Goal: Transaction & Acquisition: Purchase product/service

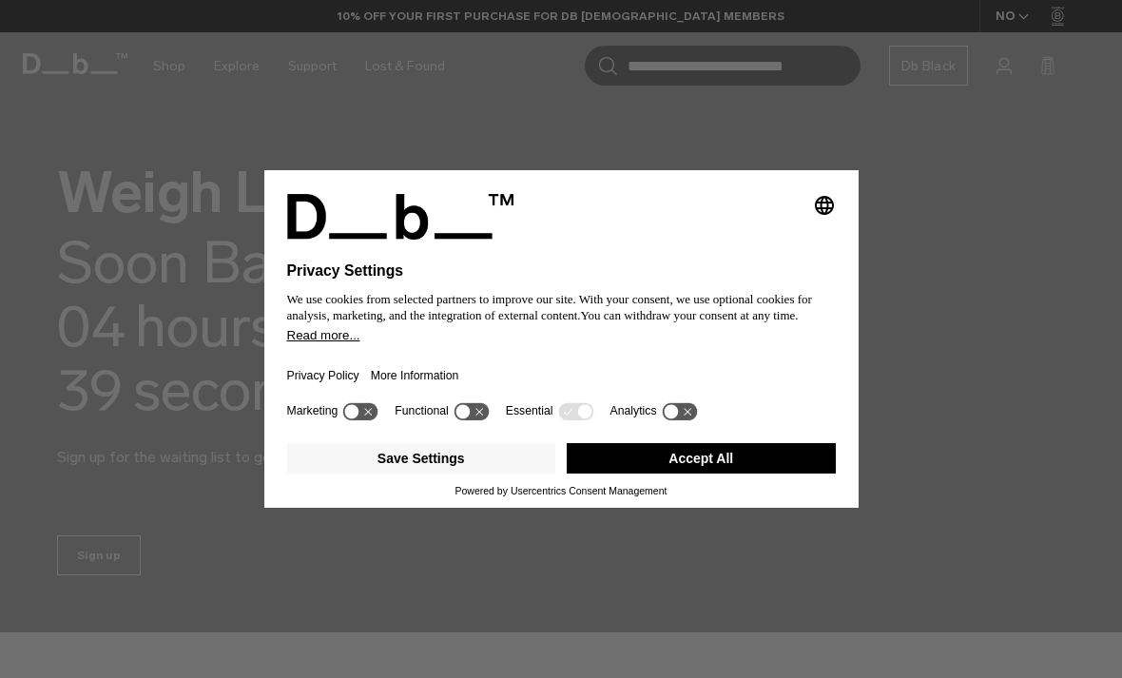
click at [777, 433] on div "Marketing Functional Essential Analytics" at bounding box center [561, 416] width 548 height 38
click at [572, 435] on div "Marketing Functional Essential Analytics" at bounding box center [561, 416] width 548 height 38
click at [579, 447] on div "Save Settings Accept All" at bounding box center [561, 459] width 548 height 49
click at [630, 452] on button "Accept All" at bounding box center [701, 458] width 269 height 30
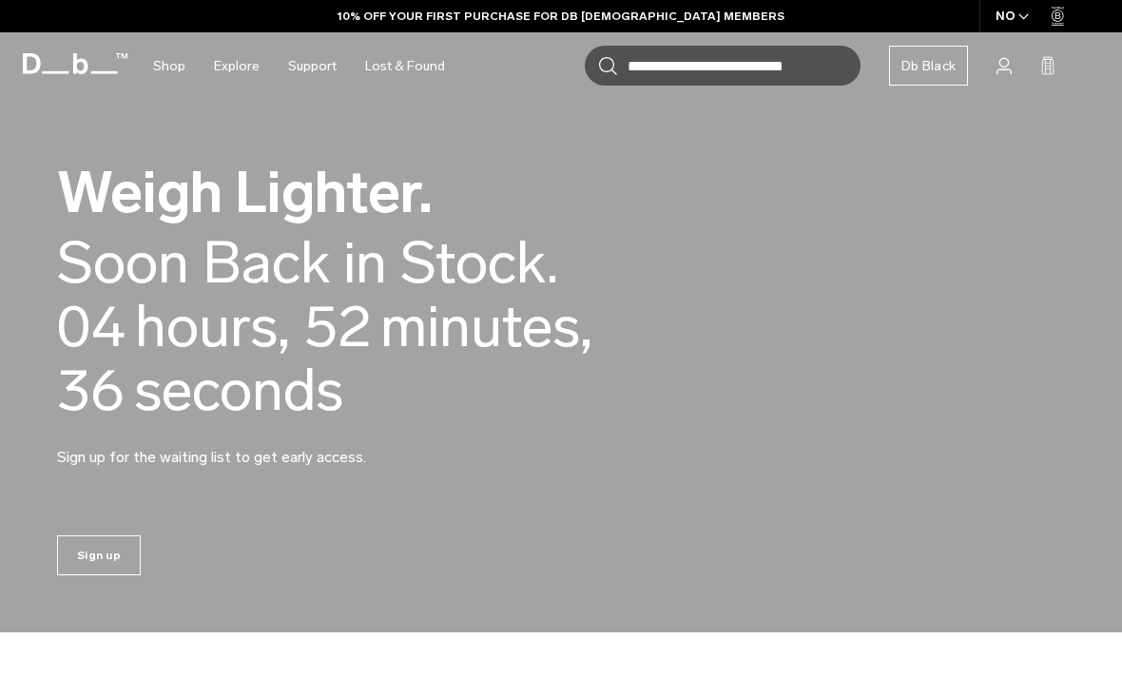
click at [702, 425] on div "Weigh Lighter. Back in Stock Today. Soon Back in Stock. 00 days, 04 hours, 52 m…" at bounding box center [561, 315] width 1008 height 418
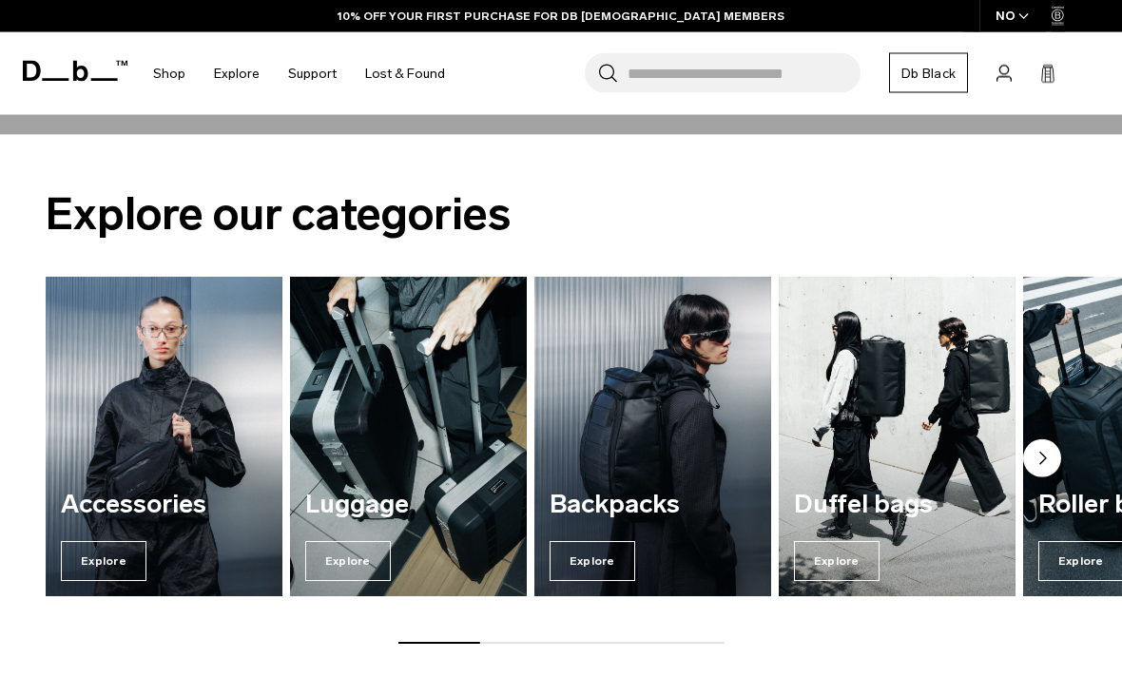
scroll to position [494, 0]
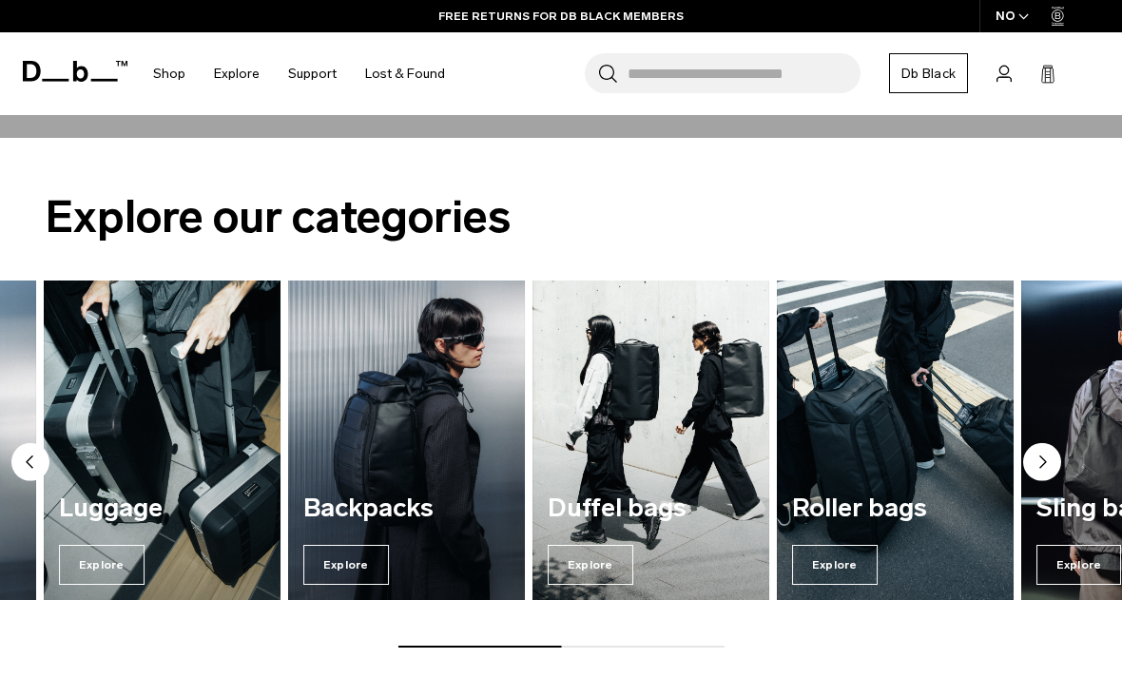
click at [336, 574] on span "Explore" at bounding box center [346, 565] width 86 height 40
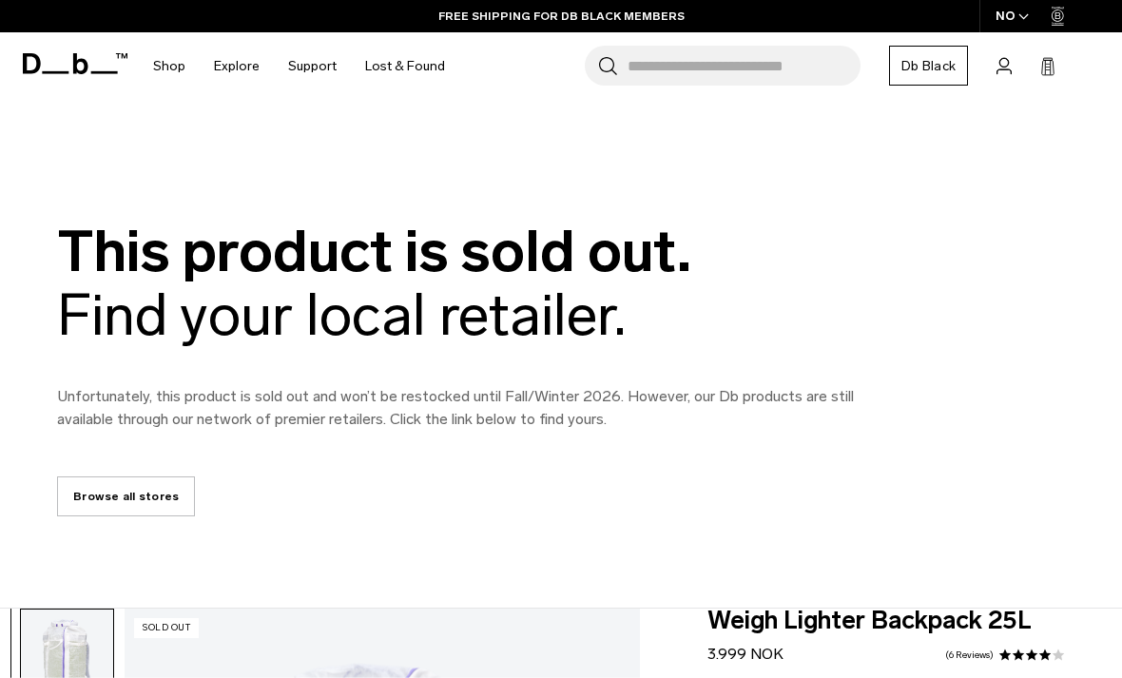
click at [149, 466] on div "This product is sold out. Find your local retailer. Unfortunately, this product…" at bounding box center [561, 368] width 1122 height 297
click at [145, 497] on link "Browse all stores" at bounding box center [126, 496] width 138 height 40
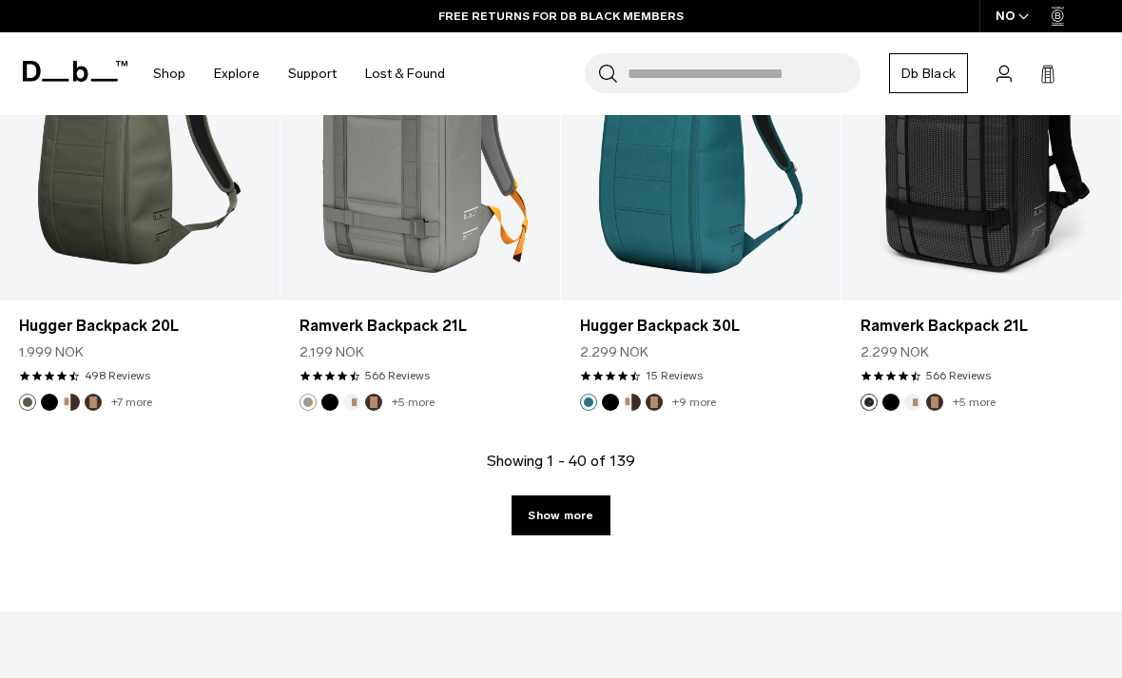
scroll to position [4593, 0]
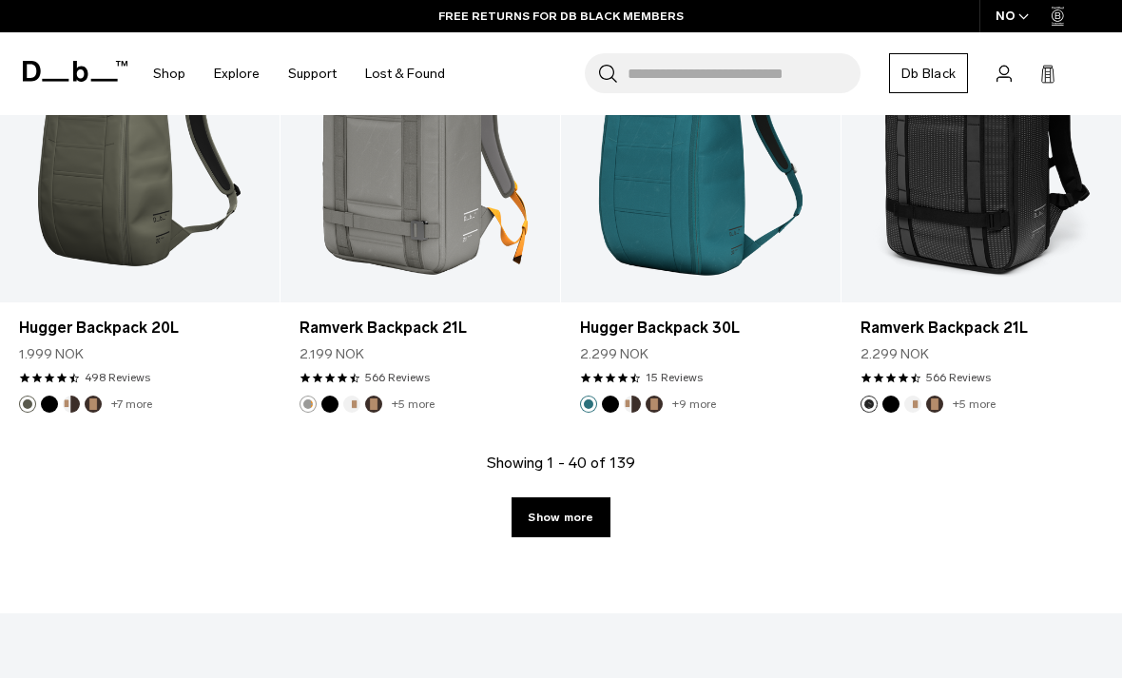
click at [591, 523] on link "Show more" at bounding box center [560, 517] width 98 height 40
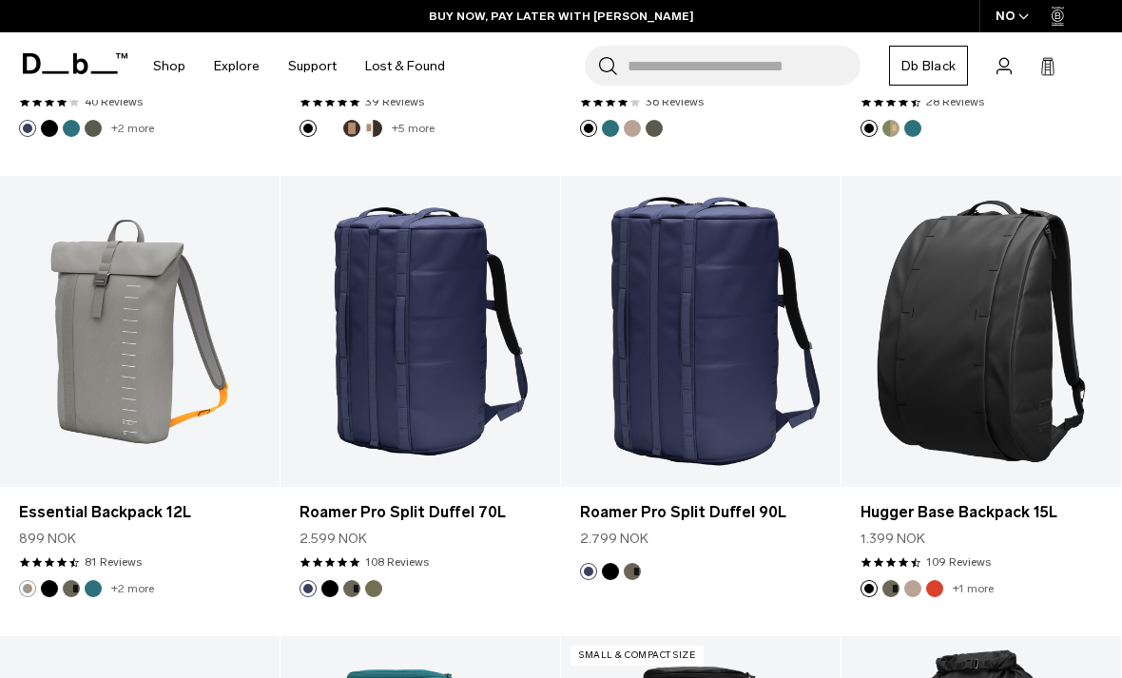
scroll to position [5930, 0]
